Goal: Task Accomplishment & Management: Manage account settings

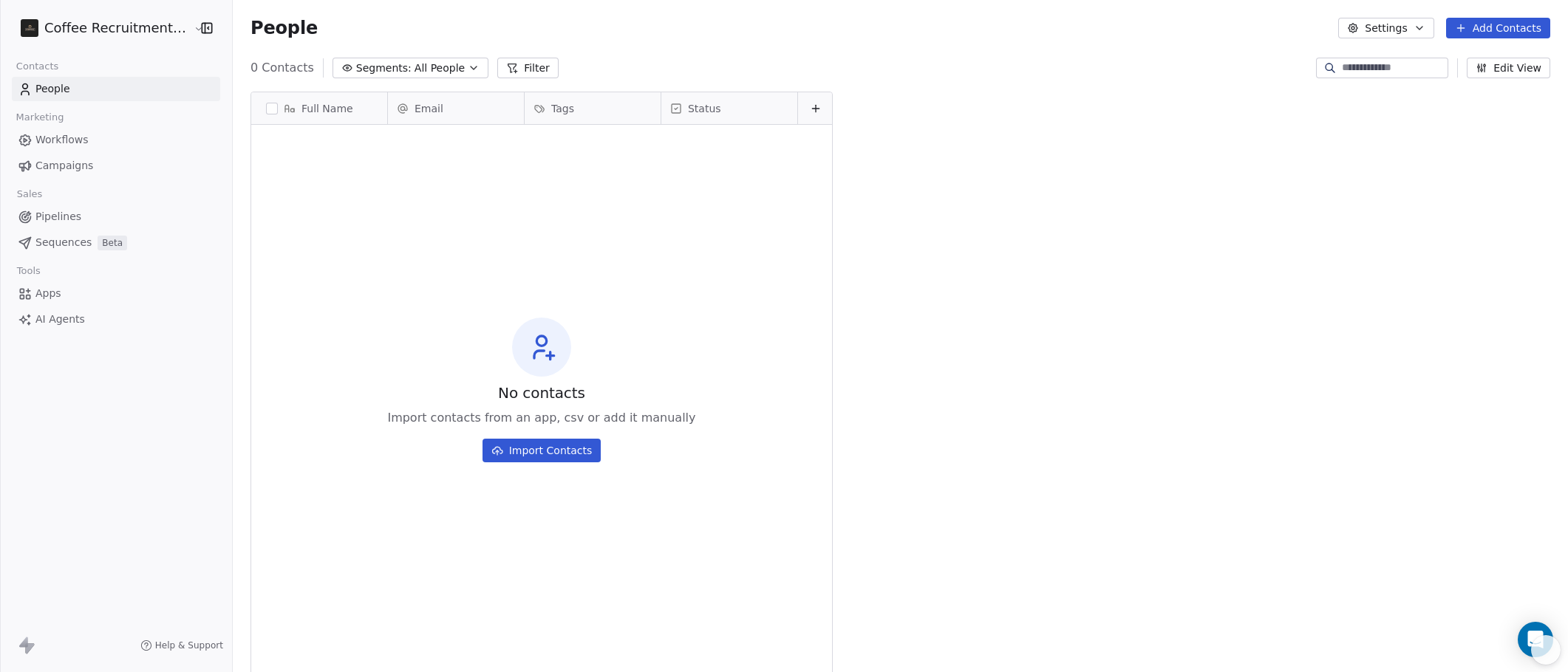
scroll to position [580, 1332]
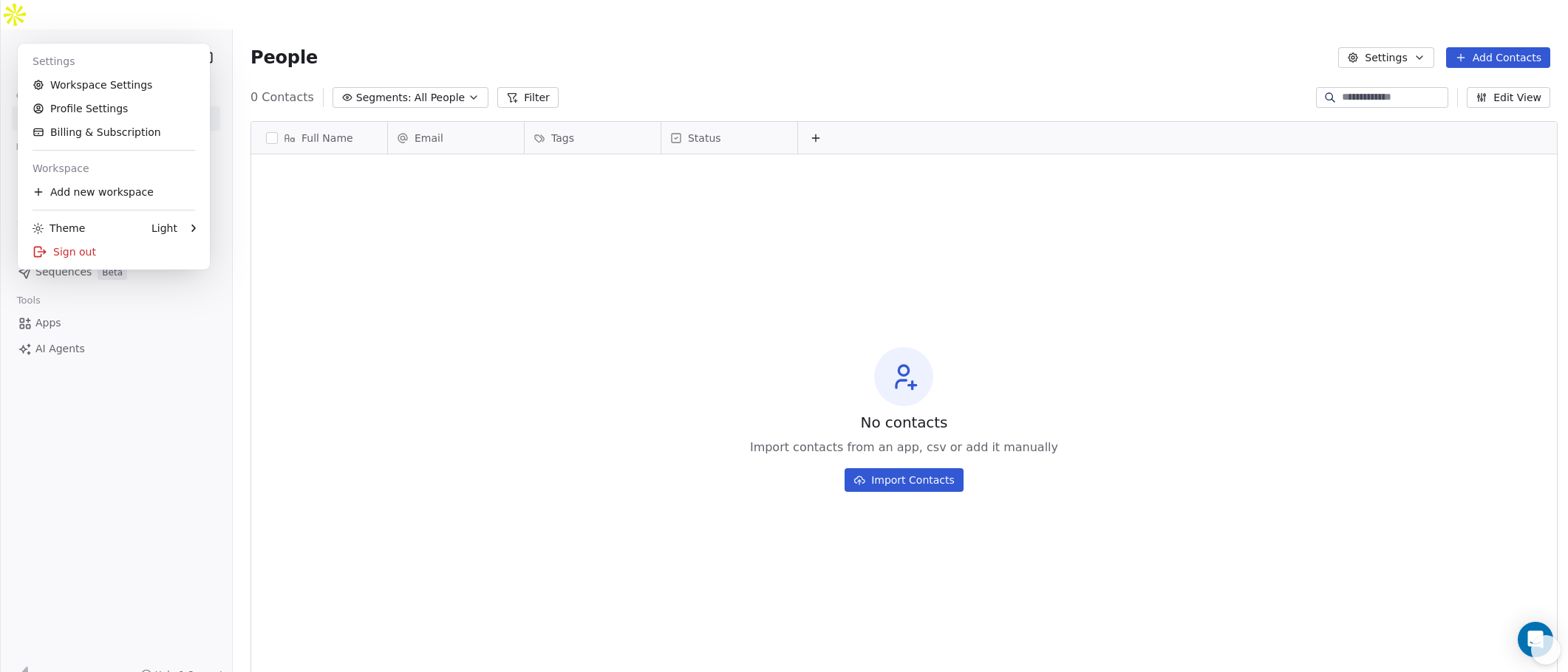
click at [125, 31] on html "Coffee Recruitment - PWS Contacts People Marketing Workflows Campaigns Sales Pi…" at bounding box center [784, 351] width 1568 height 702
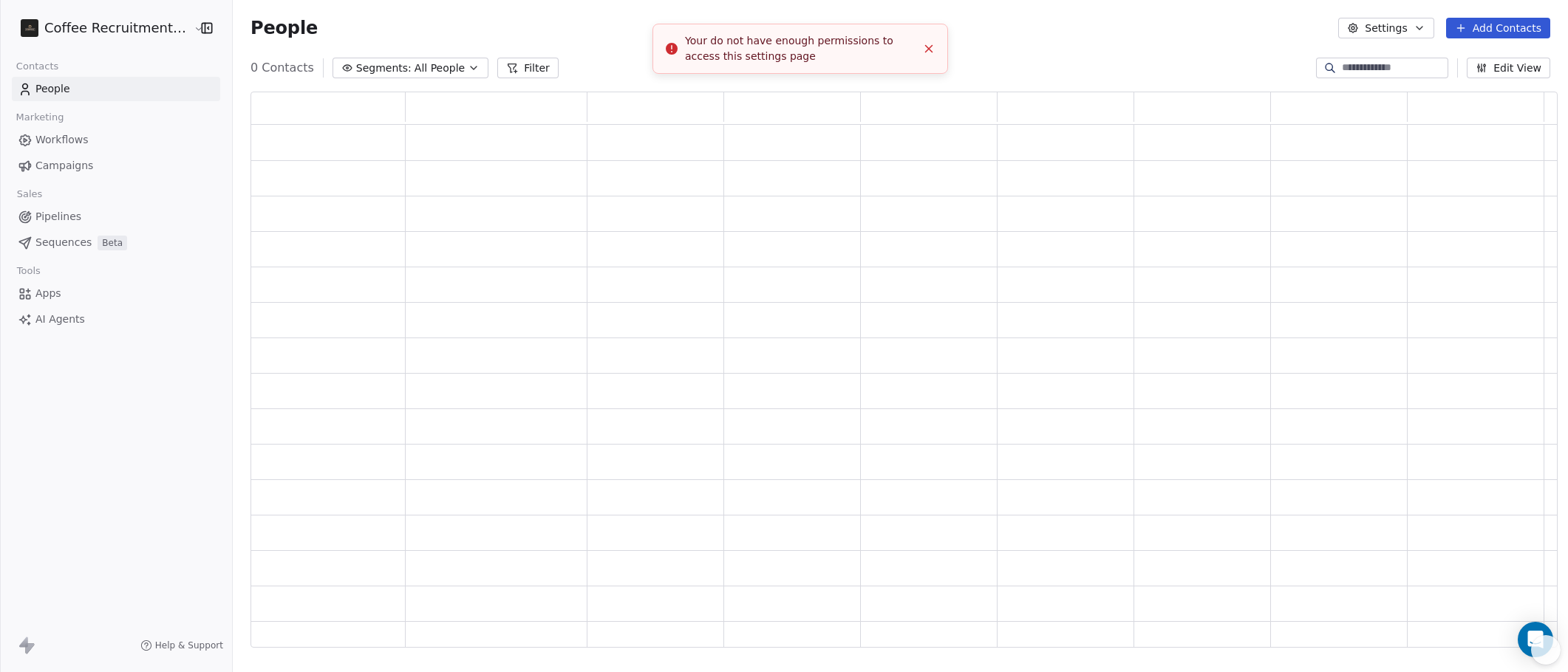
scroll to position [545, 1296]
click at [83, 27] on html "Coffee Recruitment - PWS Contacts People Marketing Workflows Campaigns Sales Pi…" at bounding box center [784, 336] width 1568 height 672
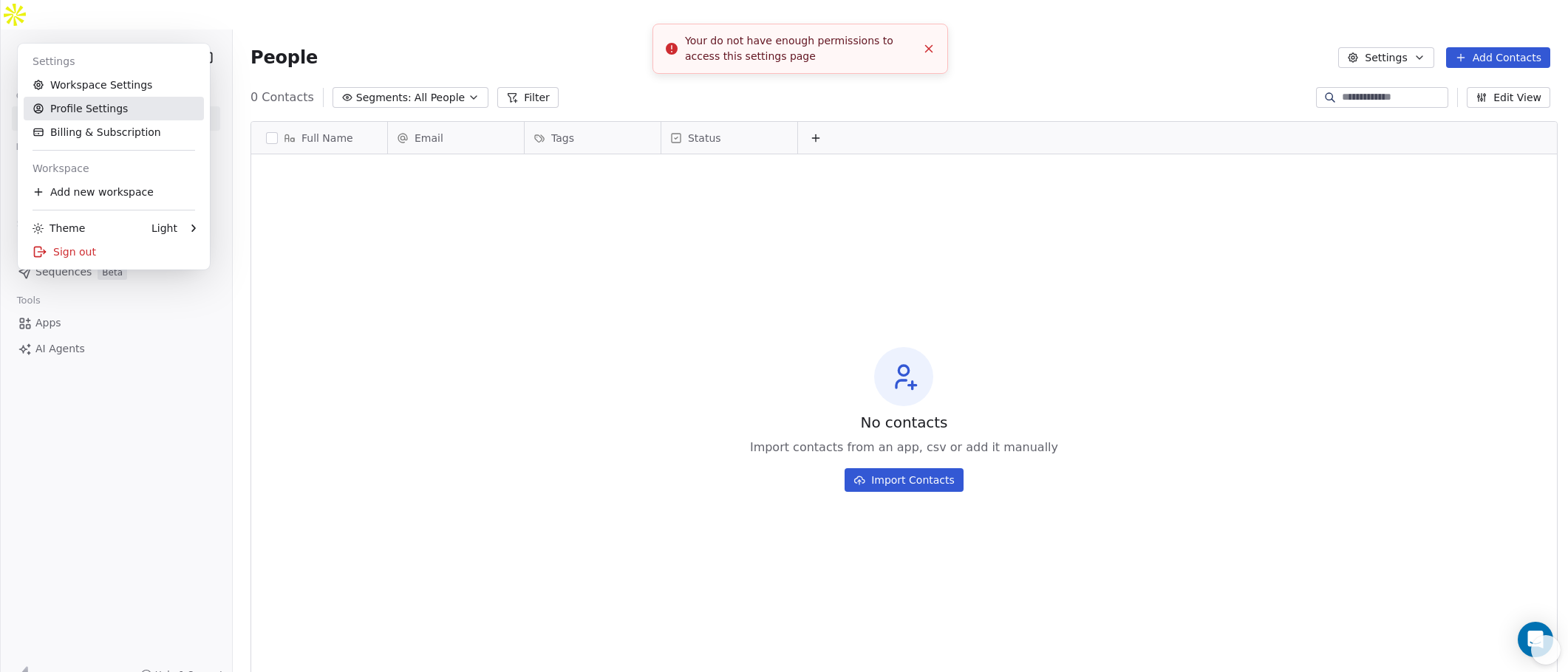
scroll to position [580, 1332]
click at [98, 244] on div "Sign out" at bounding box center [114, 251] width 181 height 24
